Goal: Information Seeking & Learning: Understand process/instructions

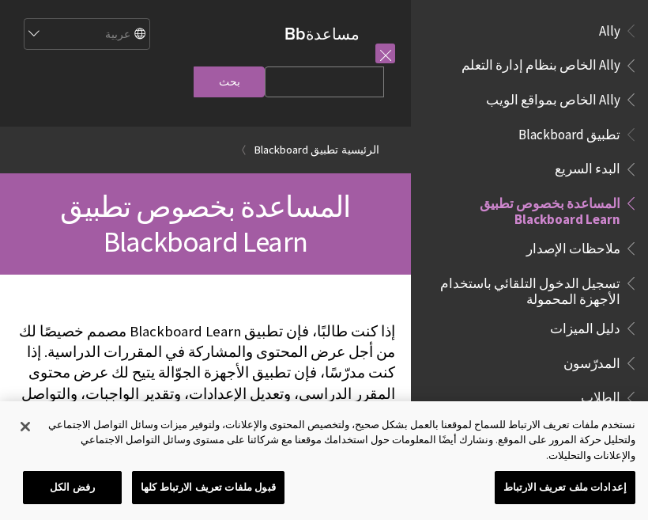
scroll to position [164, 0]
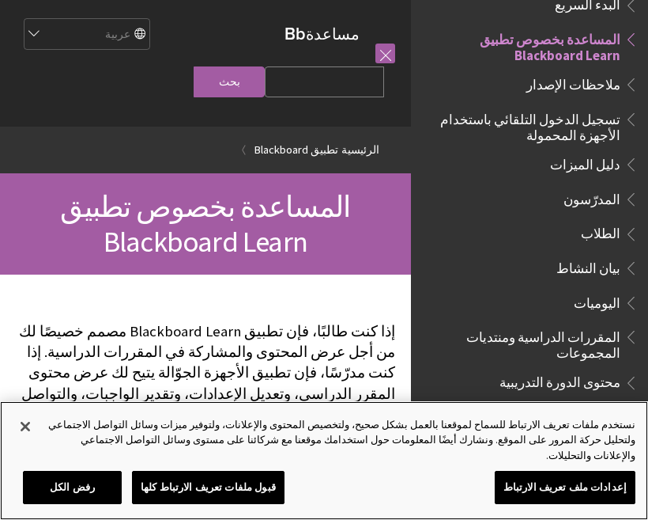
click at [237, 482] on button "قبول ملفات تعريف الارتباط كلها" at bounding box center [208, 486] width 153 height 33
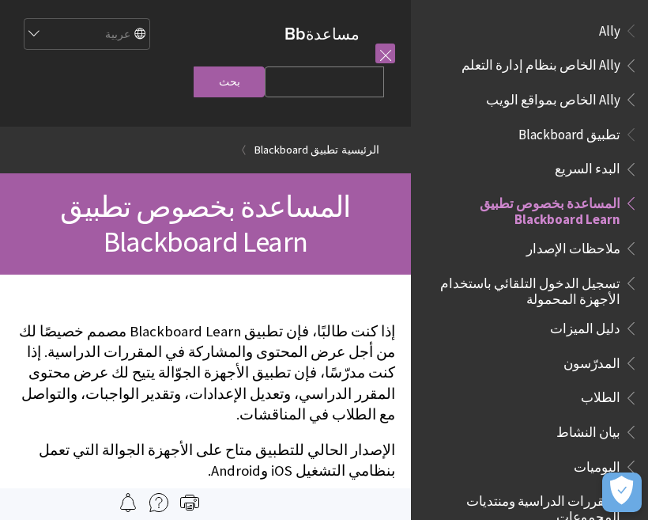
scroll to position [0, 0]
click at [544, 145] on span "تطبيق Blackboard" at bounding box center [530, 134] width 218 height 27
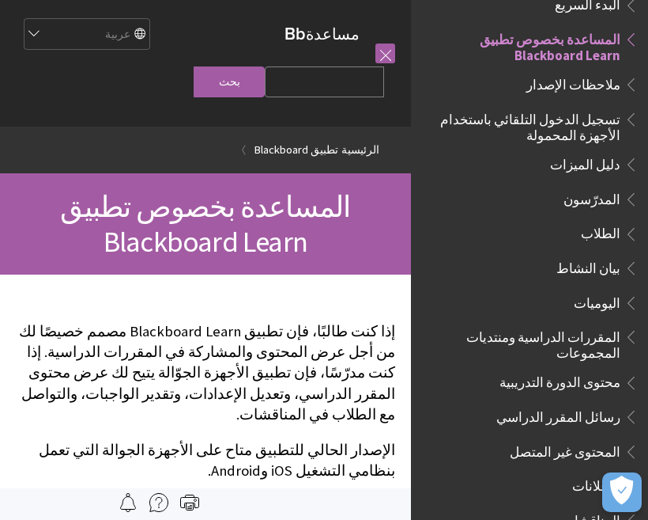
click at [587, 206] on span "المدرّسون" at bounding box center [534, 199] width 210 height 27
click at [565, 235] on span "الطلاب" at bounding box center [534, 234] width 210 height 27
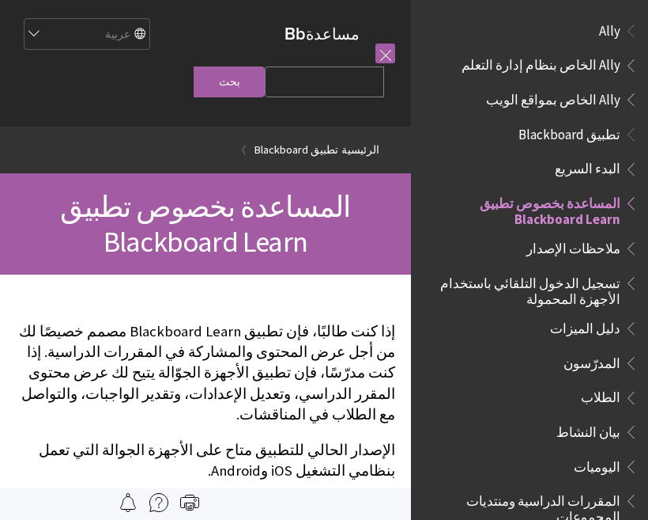
click at [602, 139] on span "تطبيق Blackboard" at bounding box center [570, 131] width 102 height 21
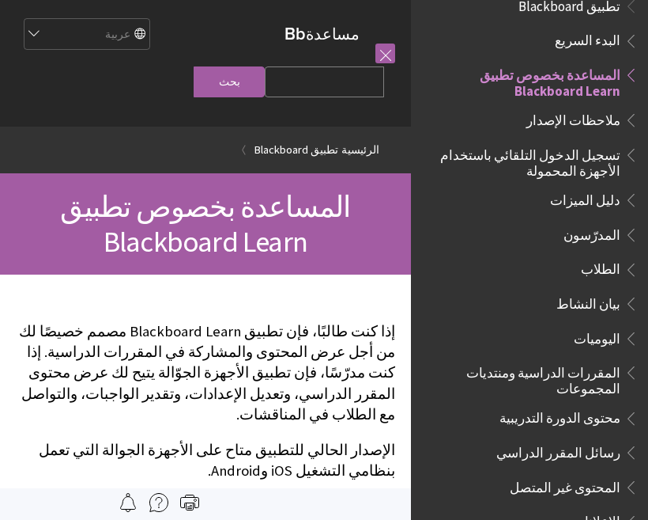
scroll to position [130, 0]
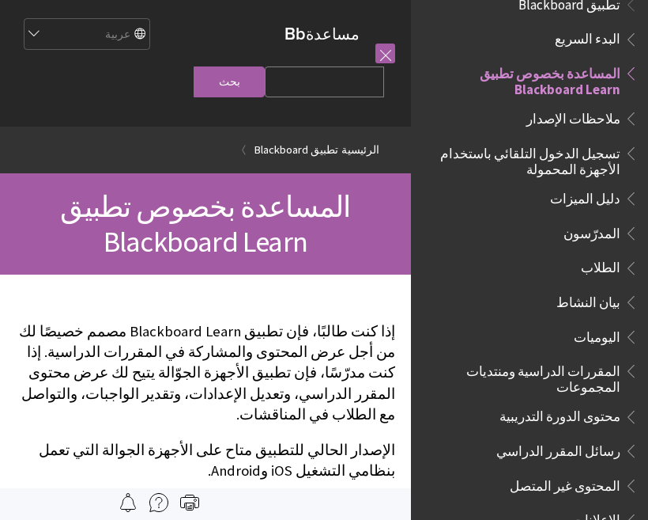
click at [600, 30] on span "البدء السريع" at bounding box center [588, 36] width 66 height 21
click at [622, 26] on span "Book outline for Blackboard App Help" at bounding box center [629, 36] width 17 height 20
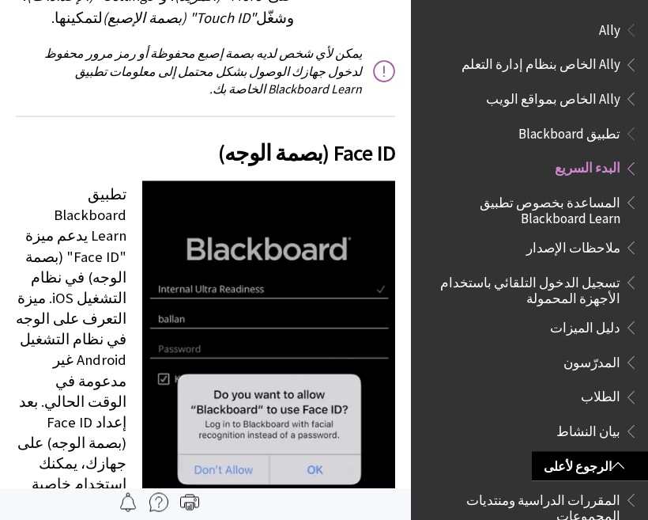
scroll to position [2659, 0]
